Goal: Task Accomplishment & Management: Use online tool/utility

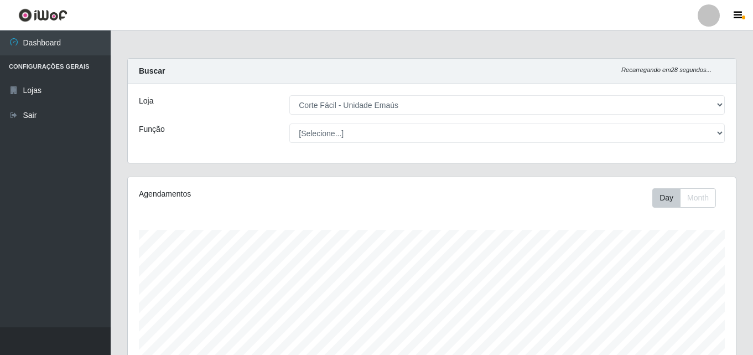
select select "201"
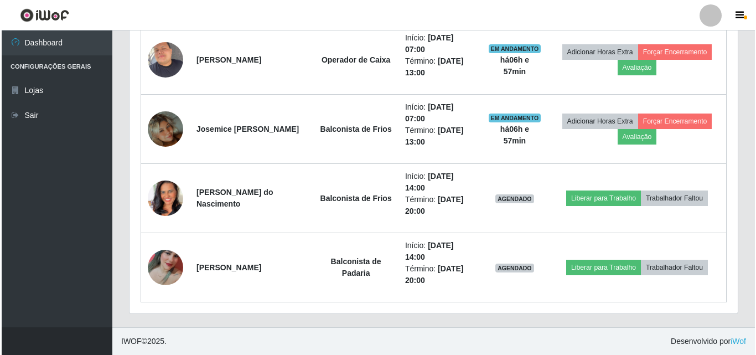
scroll to position [230, 608]
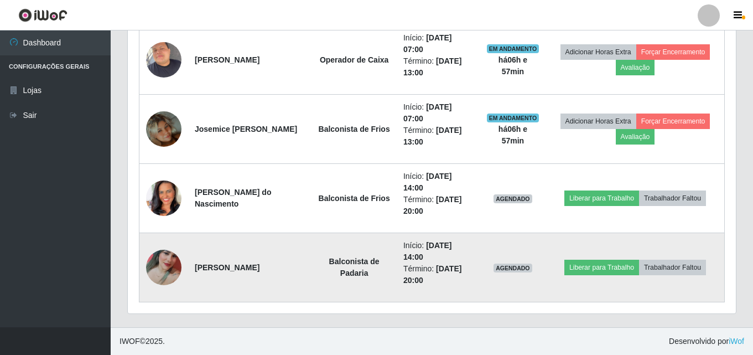
click at [175, 273] on img at bounding box center [163, 267] width 35 height 79
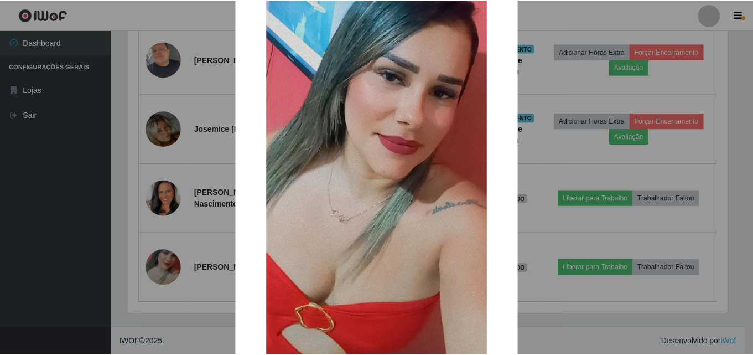
scroll to position [111, 0]
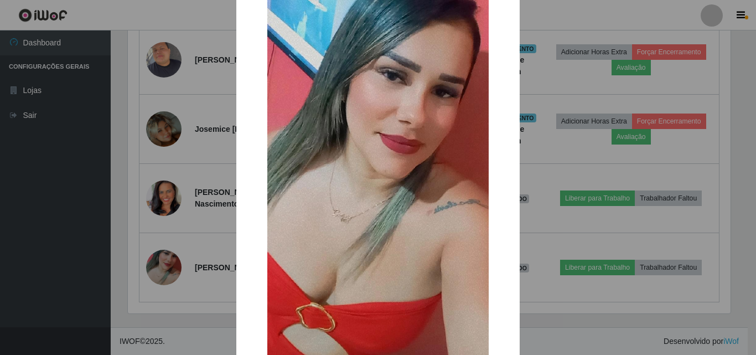
click at [558, 300] on div "× OK Cancel" at bounding box center [378, 177] width 756 height 355
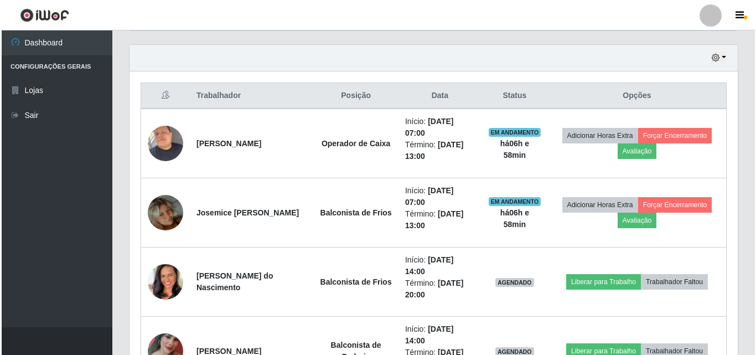
scroll to position [349, 0]
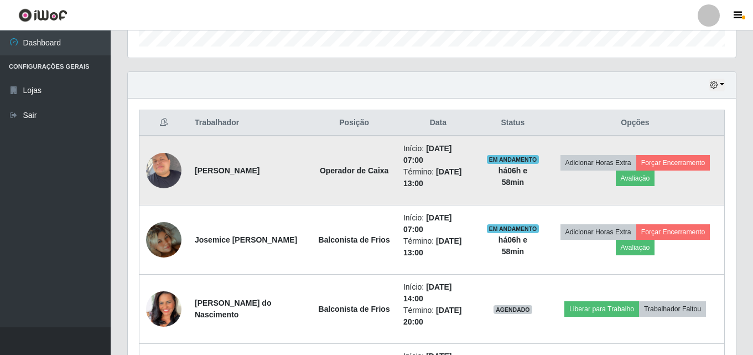
click at [691, 172] on td "Adicionar Horas Extra Forçar Encerramento Avaliação" at bounding box center [635, 171] width 179 height 70
click at [694, 159] on button "Forçar Encerramento" at bounding box center [673, 162] width 74 height 15
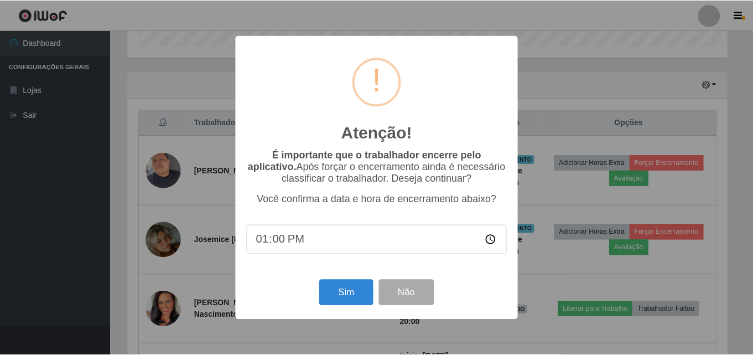
scroll to position [230, 602]
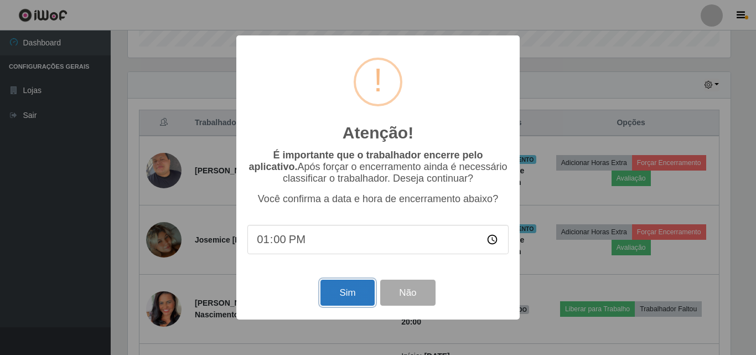
click at [331, 303] on button "Sim" at bounding box center [347, 292] width 54 height 26
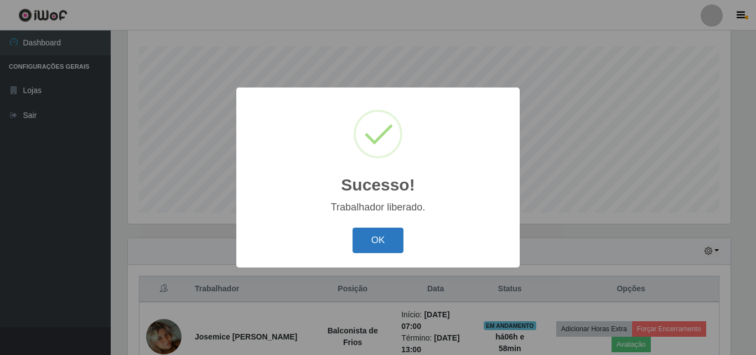
click at [373, 243] on button "OK" at bounding box center [377, 240] width 51 height 26
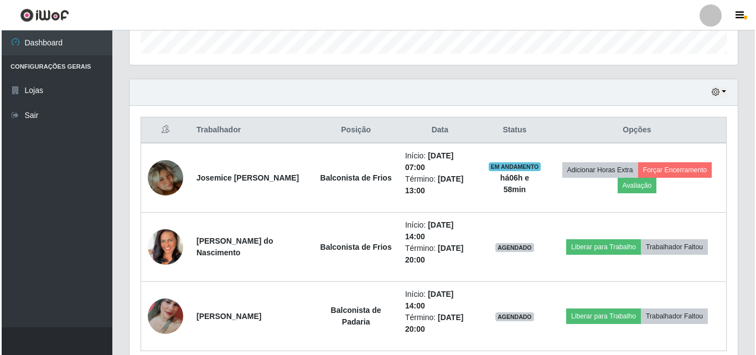
scroll to position [349, 0]
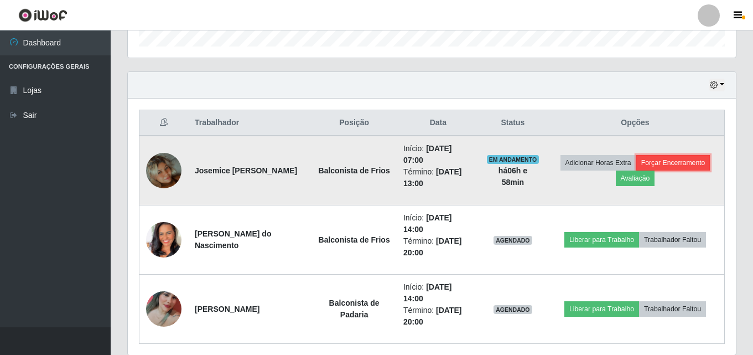
click at [701, 157] on button "Forçar Encerramento" at bounding box center [673, 162] width 74 height 15
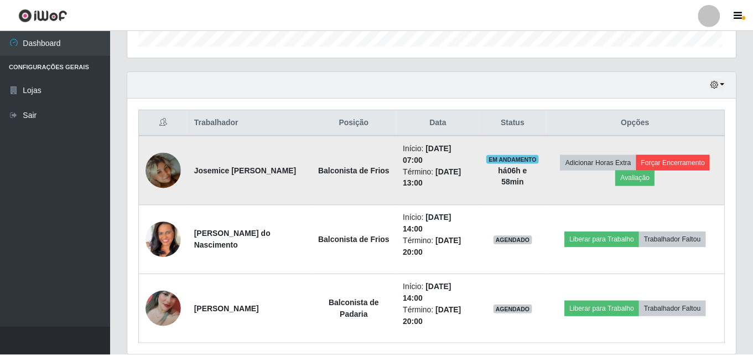
scroll to position [230, 602]
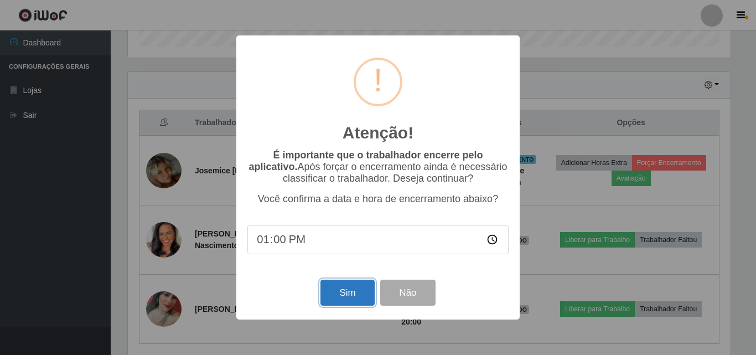
click at [343, 284] on button "Sim" at bounding box center [347, 292] width 54 height 26
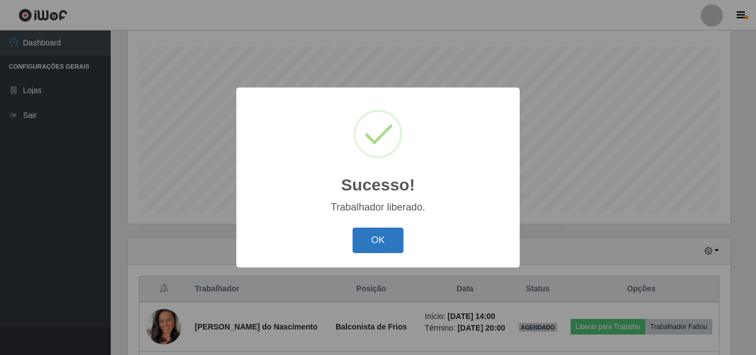
click at [381, 235] on button "OK" at bounding box center [377, 240] width 51 height 26
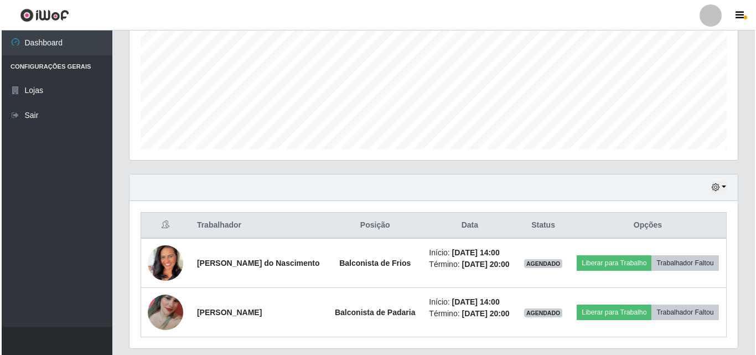
scroll to position [298, 0]
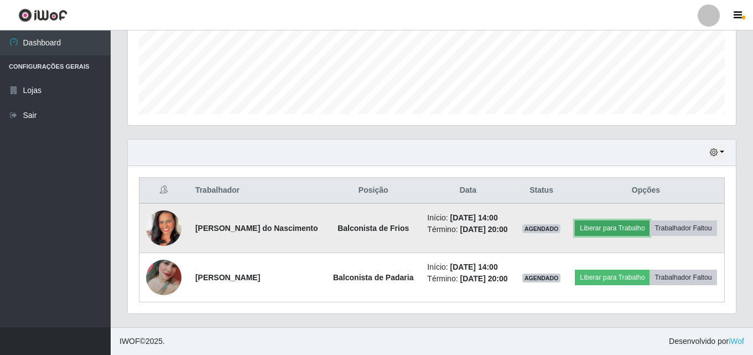
click at [636, 220] on button "Liberar para Trabalho" at bounding box center [612, 227] width 75 height 15
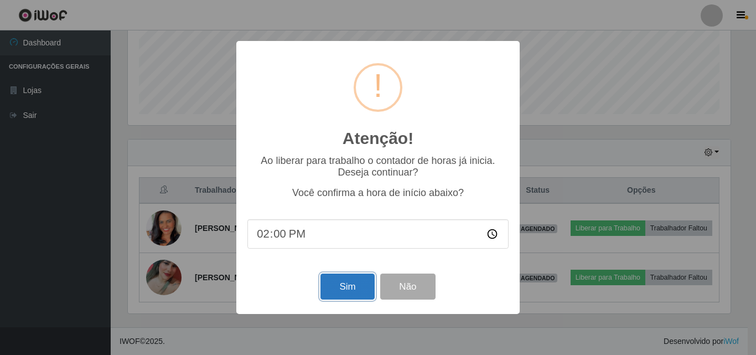
click at [363, 297] on button "Sim" at bounding box center [347, 286] width 54 height 26
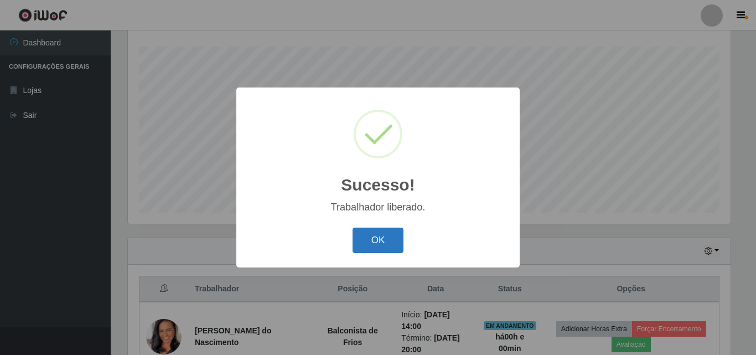
click at [380, 245] on button "OK" at bounding box center [377, 240] width 51 height 26
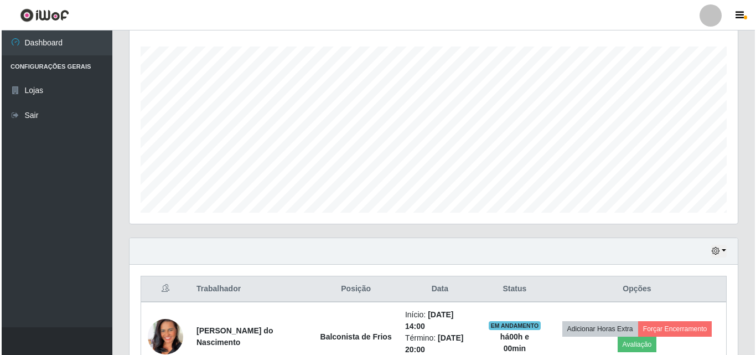
scroll to position [294, 0]
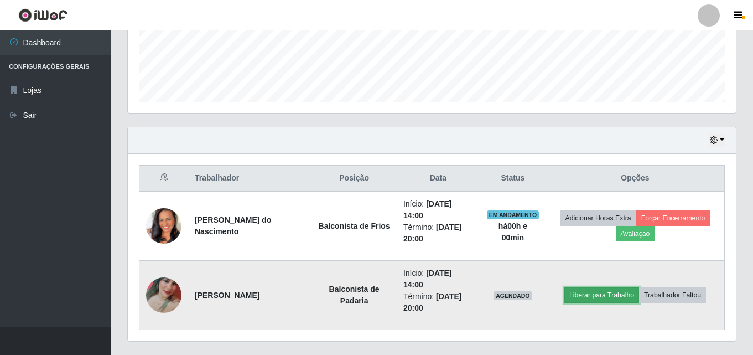
click at [588, 295] on button "Liberar para Trabalho" at bounding box center [601, 294] width 75 height 15
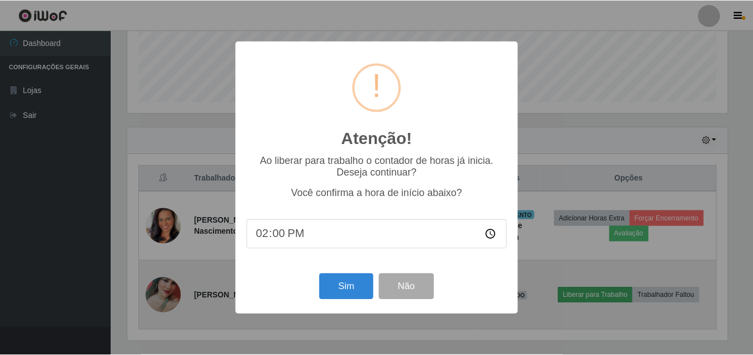
scroll to position [230, 602]
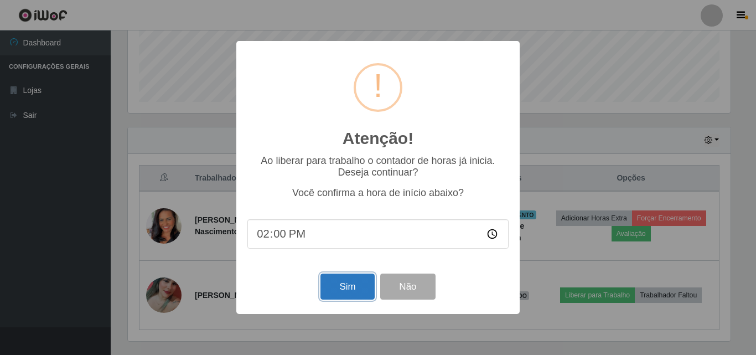
click at [342, 293] on button "Sim" at bounding box center [347, 286] width 54 height 26
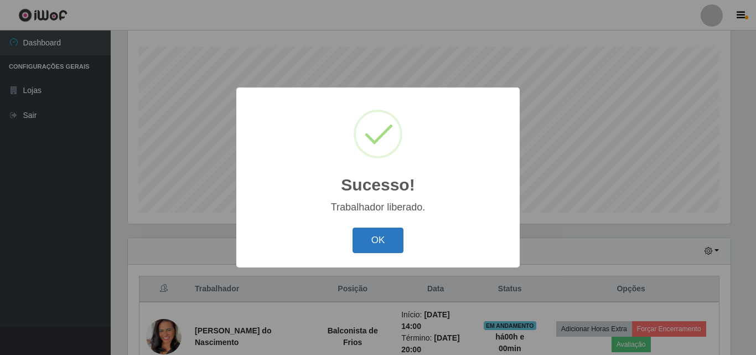
click at [376, 236] on button "OK" at bounding box center [377, 240] width 51 height 26
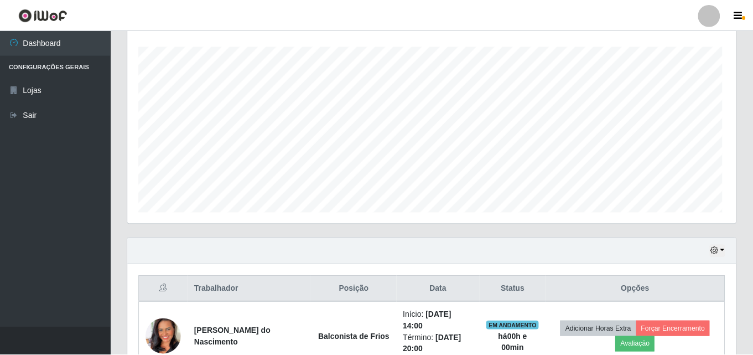
scroll to position [230, 608]
